Goal: Task Accomplishment & Management: Manage account settings

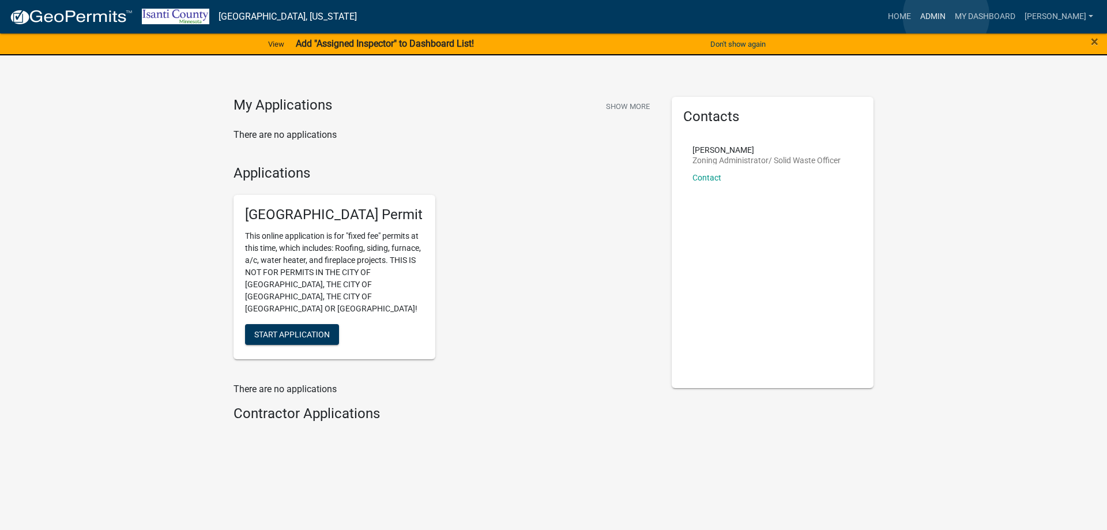
click at [946, 16] on link "Admin" at bounding box center [932, 17] width 35 height 22
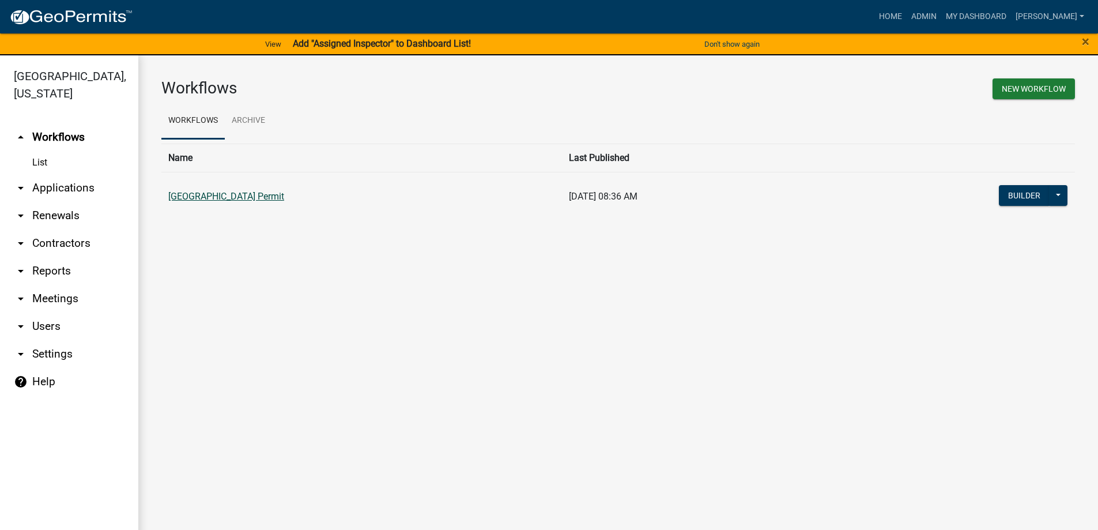
click at [236, 195] on link "[GEOGRAPHIC_DATA] Permit" at bounding box center [226, 196] width 116 height 11
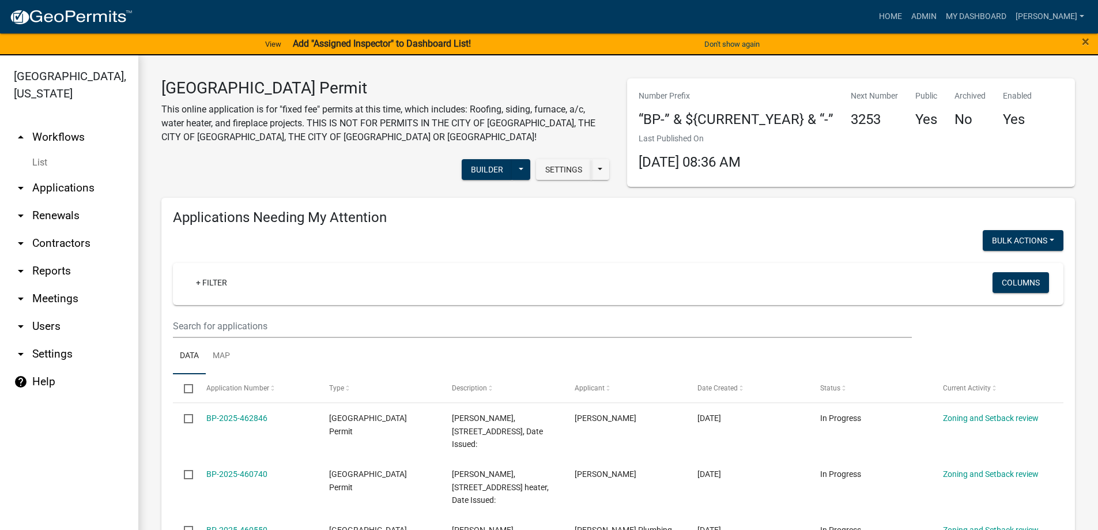
click at [55, 191] on link "arrow_drop_down Applications" at bounding box center [69, 188] width 138 height 28
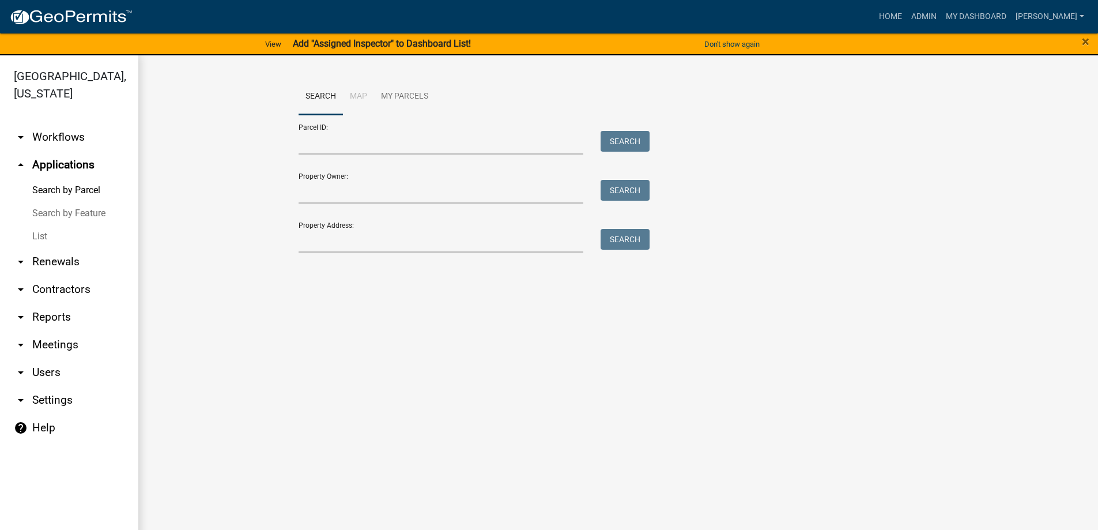
click at [67, 134] on link "arrow_drop_down Workflows" at bounding box center [69, 137] width 138 height 28
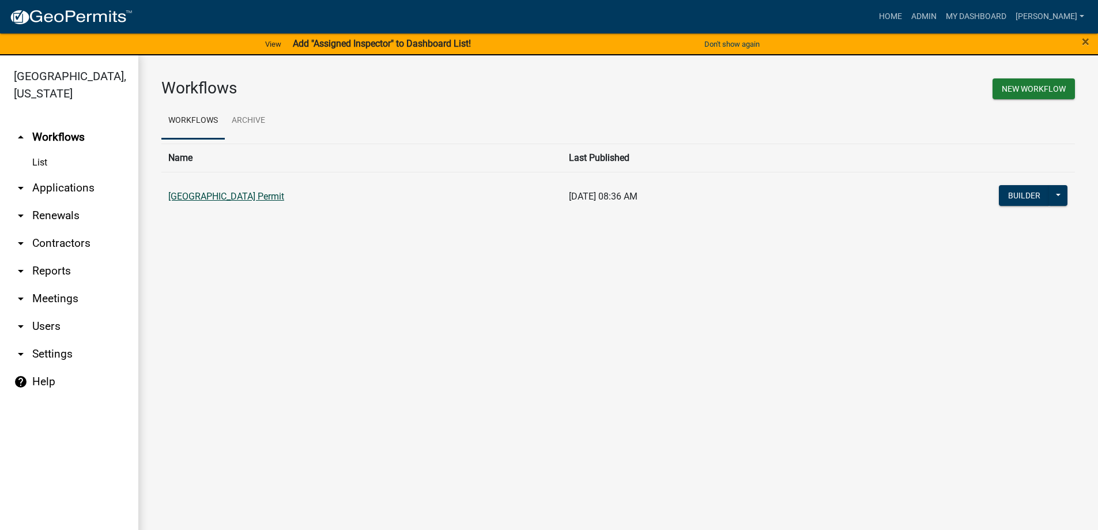
click at [192, 199] on link "[GEOGRAPHIC_DATA] Permit" at bounding box center [226, 196] width 116 height 11
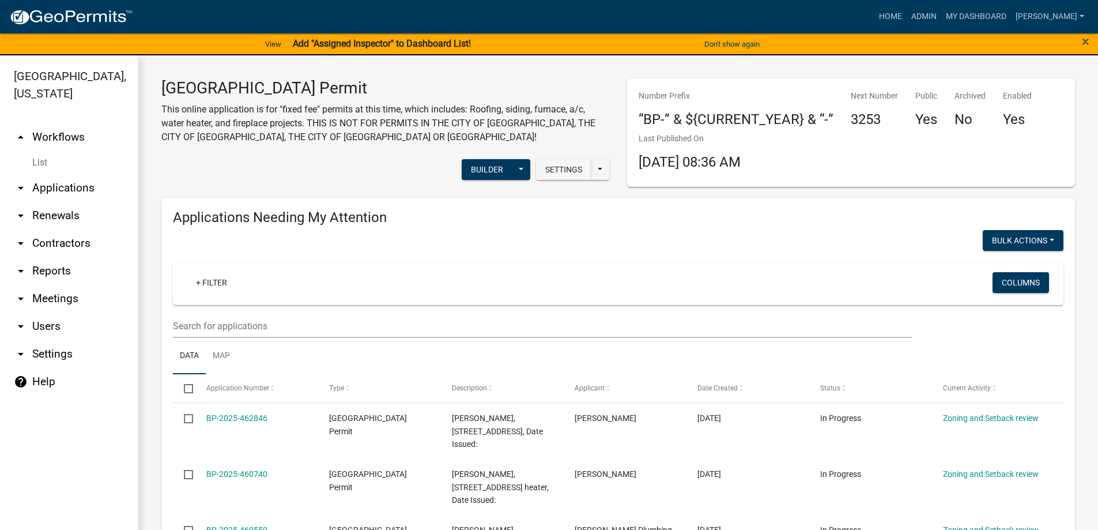
click at [61, 188] on link "arrow_drop_down Applications" at bounding box center [69, 188] width 138 height 28
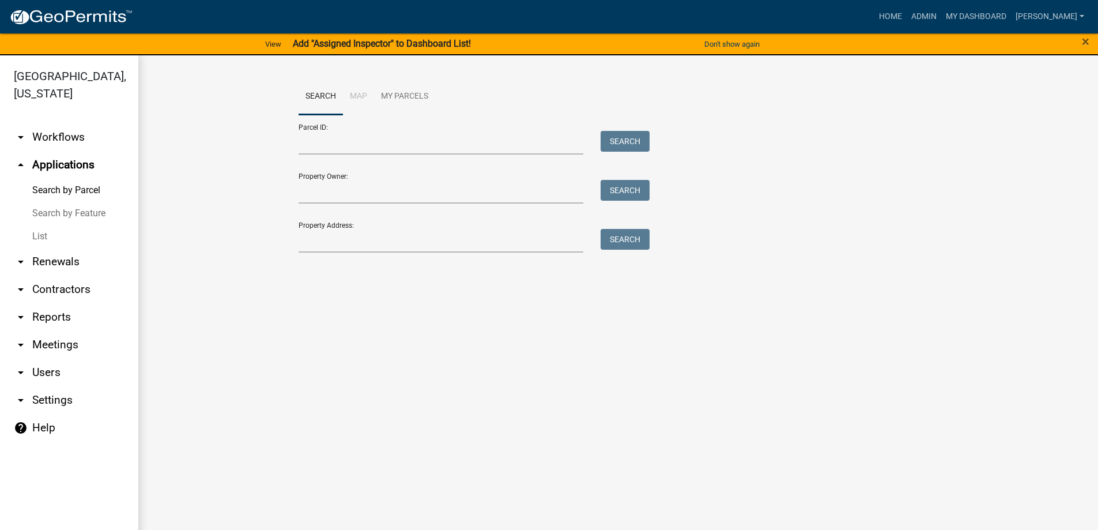
click at [56, 138] on link "arrow_drop_down Workflows" at bounding box center [69, 137] width 138 height 28
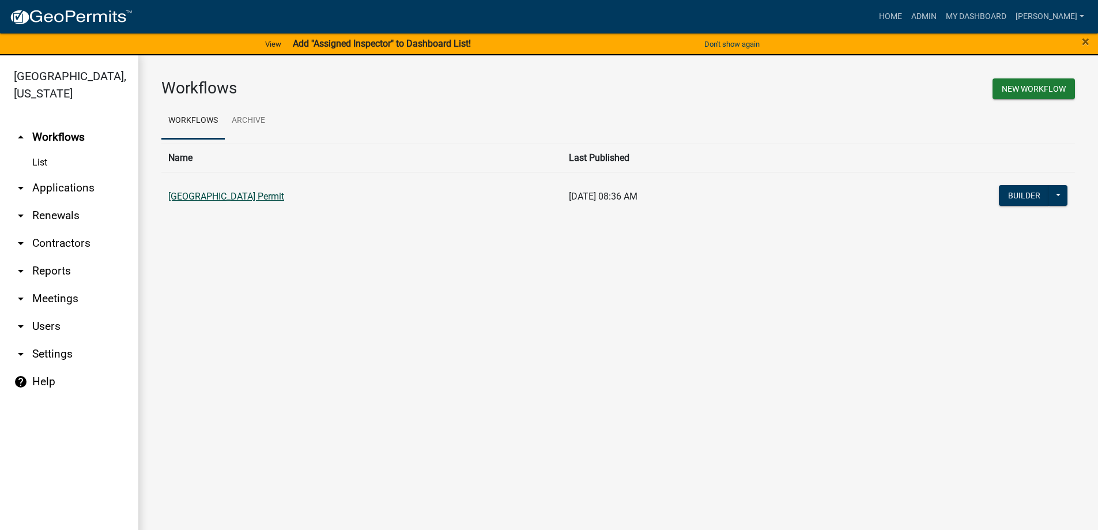
click at [208, 200] on link "[GEOGRAPHIC_DATA] Permit" at bounding box center [226, 196] width 116 height 11
